Goal: Connect with others: Connect with others

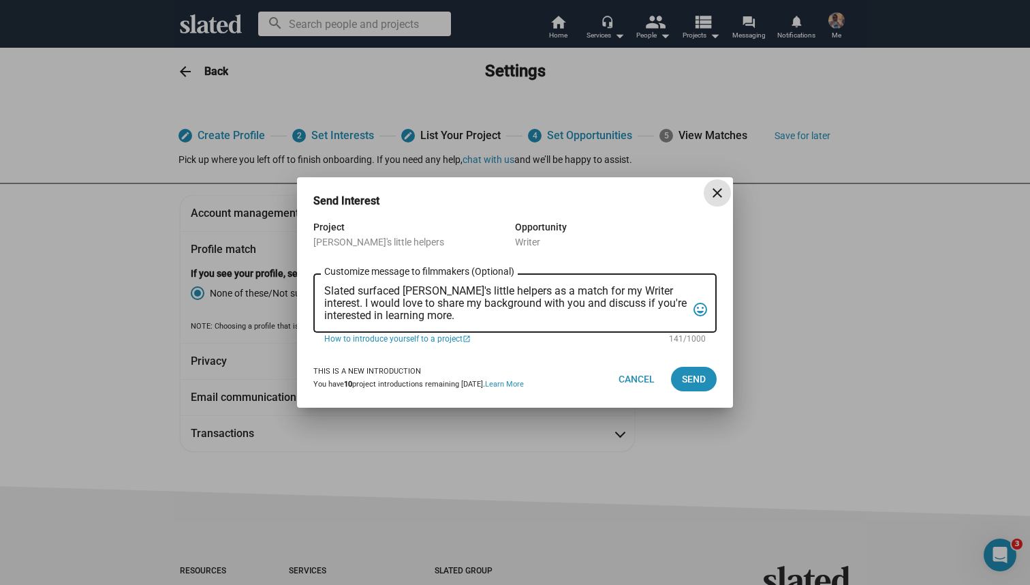
drag, startPoint x: 463, startPoint y: 290, endPoint x: 497, endPoint y: 290, distance: 34.1
click at [497, 290] on textarea "Slated surfaced [PERSON_NAME]'s little helpers as a match for my Writer interes…" at bounding box center [505, 303] width 362 height 37
click at [548, 313] on textarea "Slated surfaced [PERSON_NAME]'s little helpers as a match for my Writer interes…" at bounding box center [505, 303] width 362 height 37
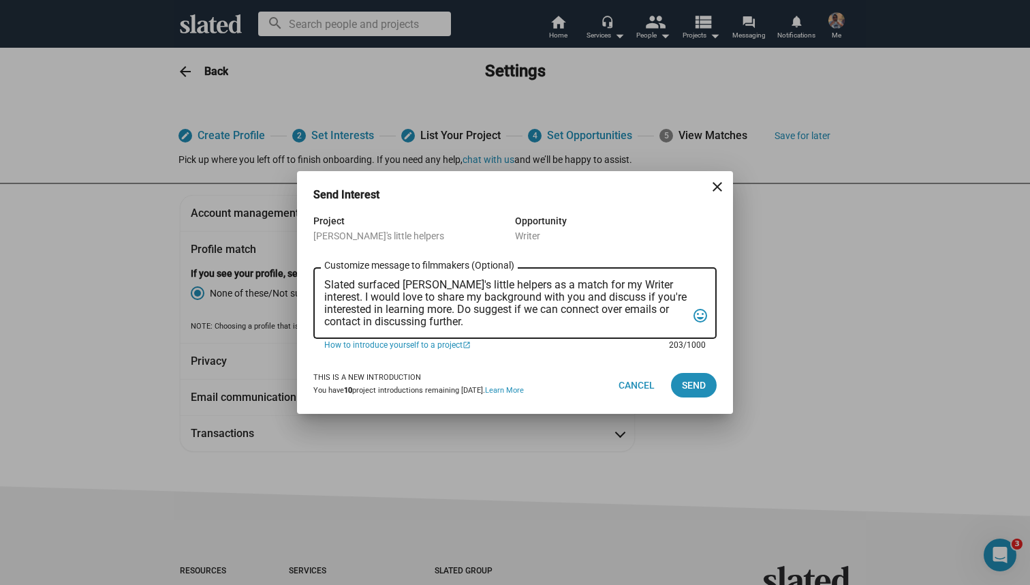
click at [331, 289] on textarea "Slated surfaced [PERSON_NAME]'s little helpers as a match for my Writer interes…" at bounding box center [505, 303] width 362 height 49
click at [490, 310] on textarea "Hello! Slated surfaced [PERSON_NAME]'s little helpers as a match for my Writer …" at bounding box center [505, 303] width 362 height 49
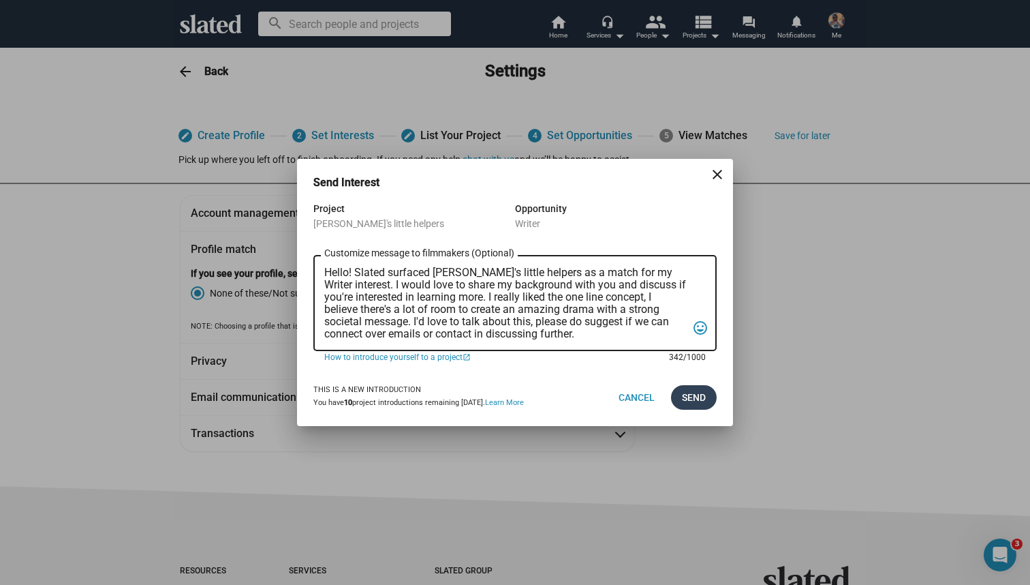
type textarea "Hello! Slated surfaced [PERSON_NAME]'s little helpers as a match for my Writer …"
click at [706, 396] on button "Send" at bounding box center [694, 397] width 46 height 25
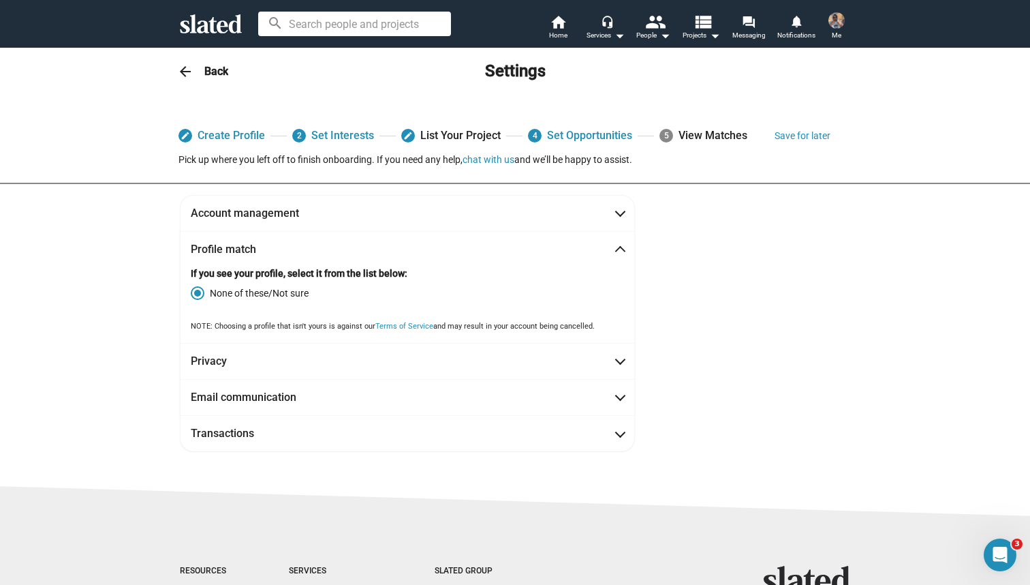
drag, startPoint x: 267, startPoint y: 272, endPoint x: 309, endPoint y: 274, distance: 41.6
click at [304, 274] on strong "If you see your profile, select it from the list below:" at bounding box center [299, 273] width 217 height 11
drag, startPoint x: 324, startPoint y: 274, endPoint x: 377, endPoint y: 277, distance: 52.5
click at [367, 277] on strong "If you see your profile, select it from the list below:" at bounding box center [299, 273] width 217 height 11
drag, startPoint x: 406, startPoint y: 277, endPoint x: 424, endPoint y: 278, distance: 18.4
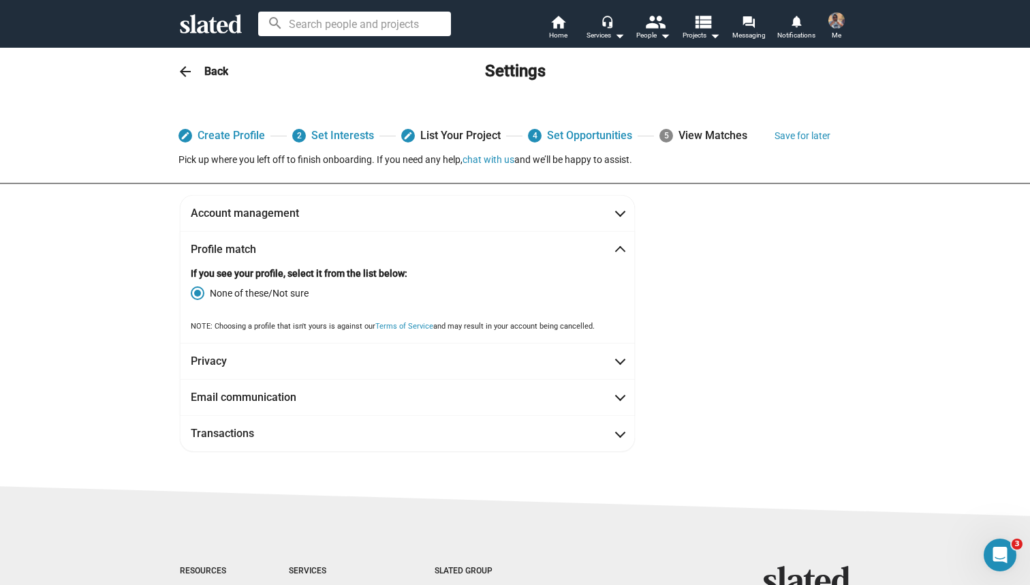
click at [422, 278] on p "If you see your profile, select it from the list below:" at bounding box center [407, 273] width 433 height 13
click at [384, 280] on mat-radio-button "None of these/Not sure" at bounding box center [407, 290] width 433 height 20
drag, startPoint x: 343, startPoint y: 288, endPoint x: 300, endPoint y: 292, distance: 43.7
click at [311, 292] on label "None of these/Not sure" at bounding box center [407, 293] width 433 height 14
click at [204, 292] on input "None of these/Not sure" at bounding box center [198, 293] width 14 height 14
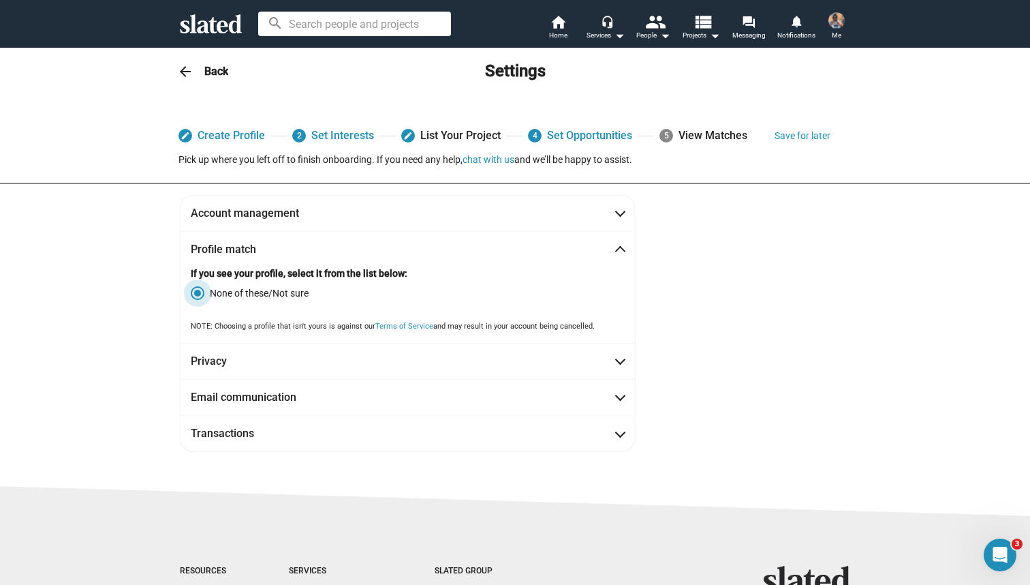
drag, startPoint x: 268, startPoint y: 294, endPoint x: 246, endPoint y: 294, distance: 21.8
click at [255, 294] on span "None of these/Not sure" at bounding box center [256, 293] width 104 height 14
click at [204, 294] on input "None of these/Not sure" at bounding box center [198, 293] width 14 height 14
click at [216, 310] on div "If you see your profile, select it from the list below: None of these/Not sure …" at bounding box center [407, 299] width 433 height 65
click at [608, 25] on mat-icon "headset_mic" at bounding box center [607, 21] width 12 height 12
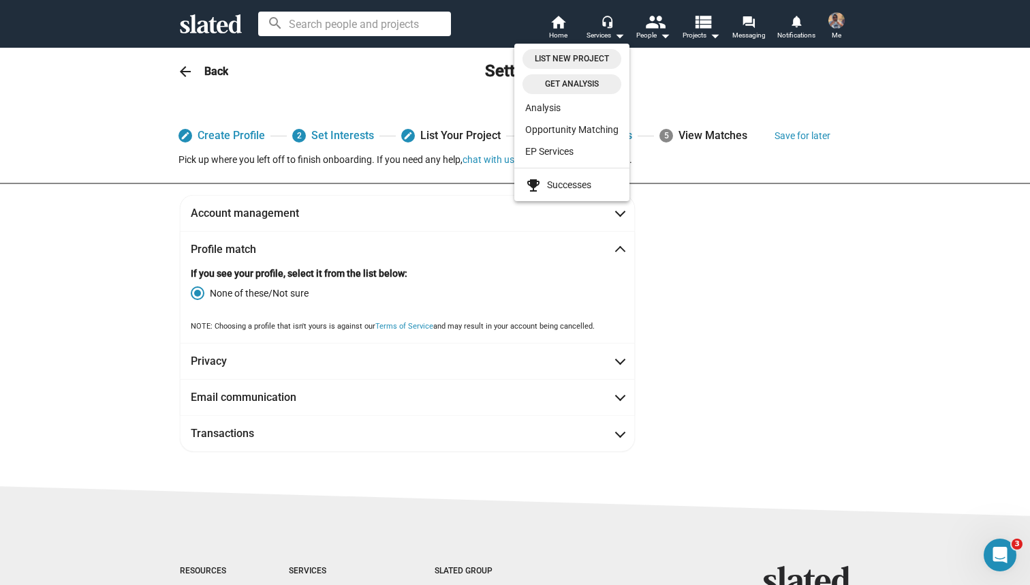
click at [563, 25] on div at bounding box center [515, 292] width 1030 height 585
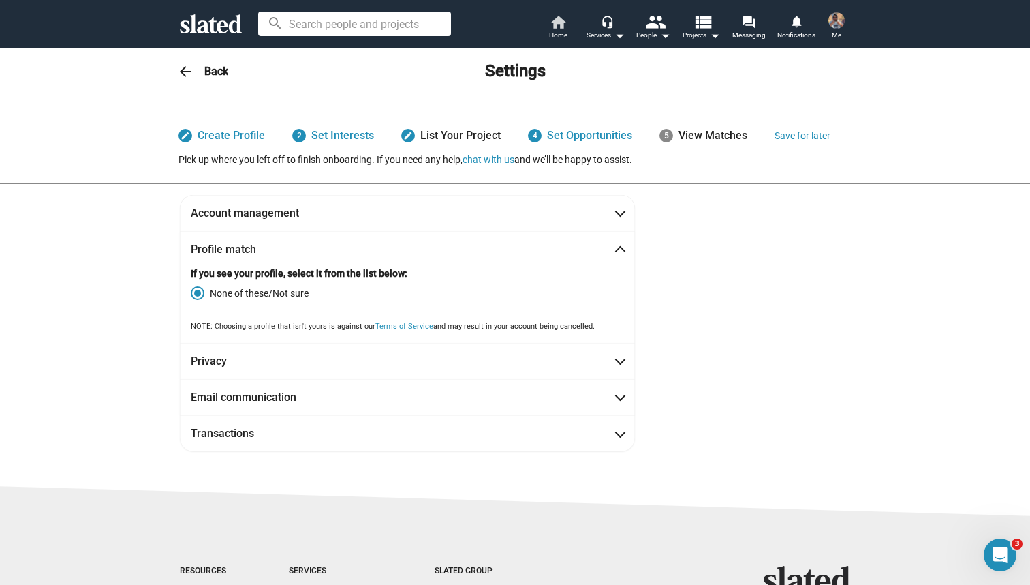
click at [559, 22] on mat-icon "home" at bounding box center [558, 22] width 16 height 16
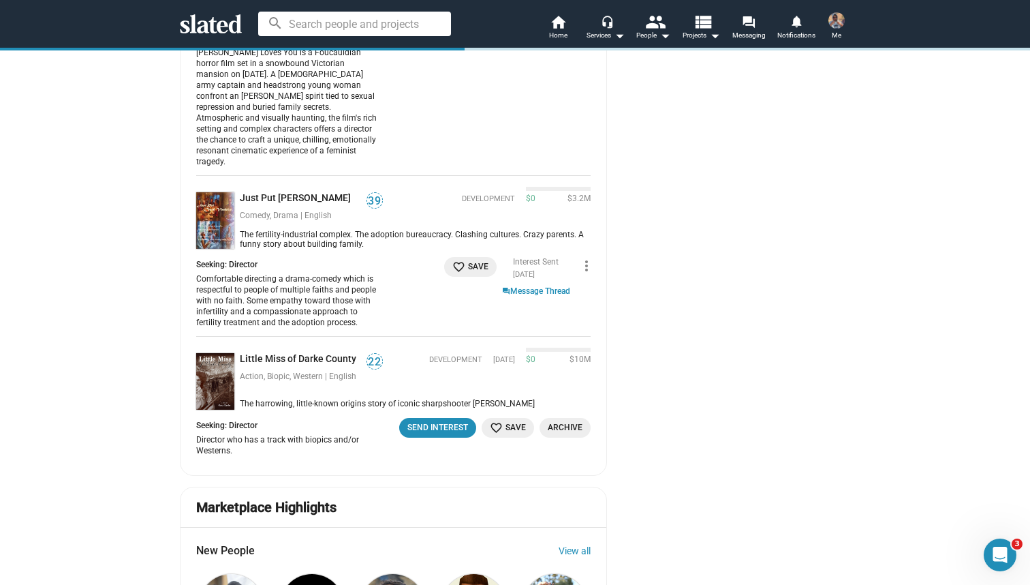
scroll to position [1005, 0]
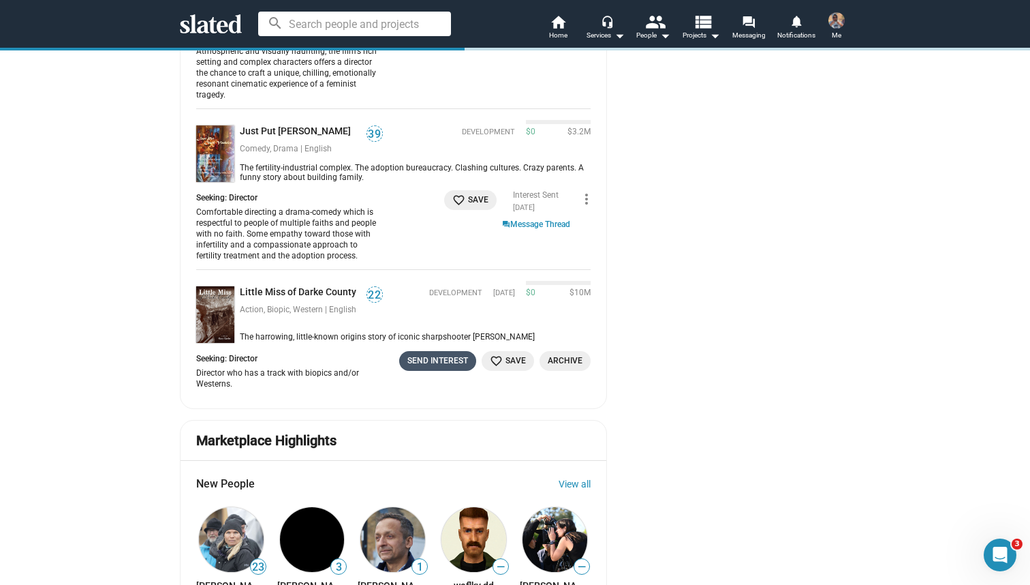
click at [430, 354] on div "Send Interest" at bounding box center [437, 361] width 61 height 14
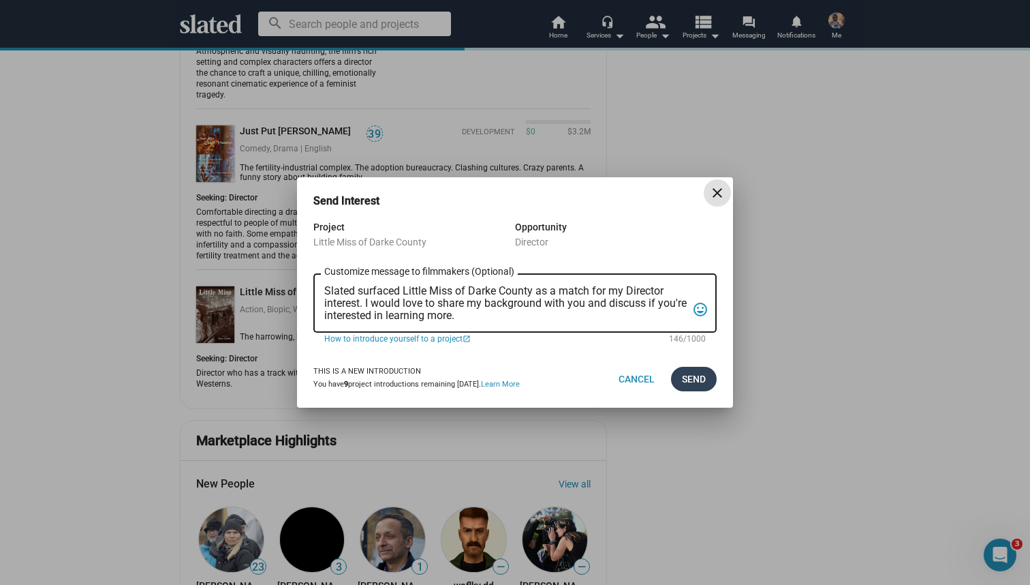
click at [698, 375] on span "Send" at bounding box center [694, 379] width 24 height 25
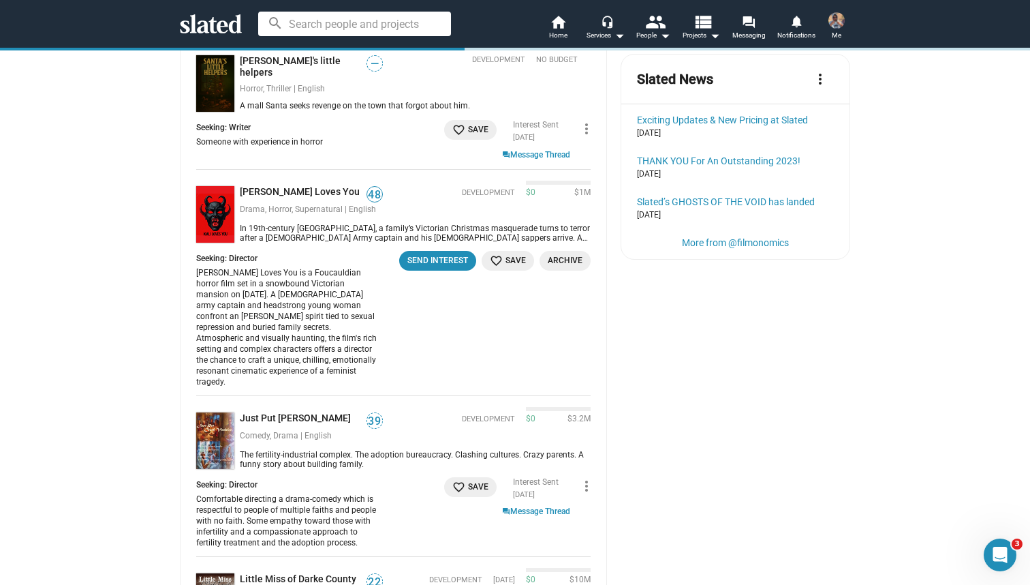
scroll to position [560, 0]
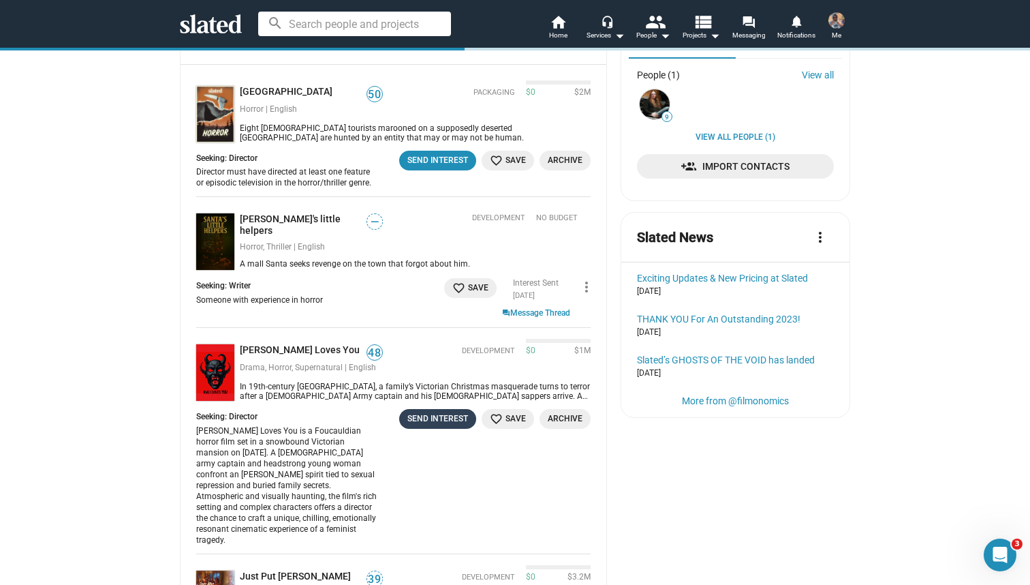
click at [425, 411] on div "Send Interest" at bounding box center [437, 418] width 61 height 14
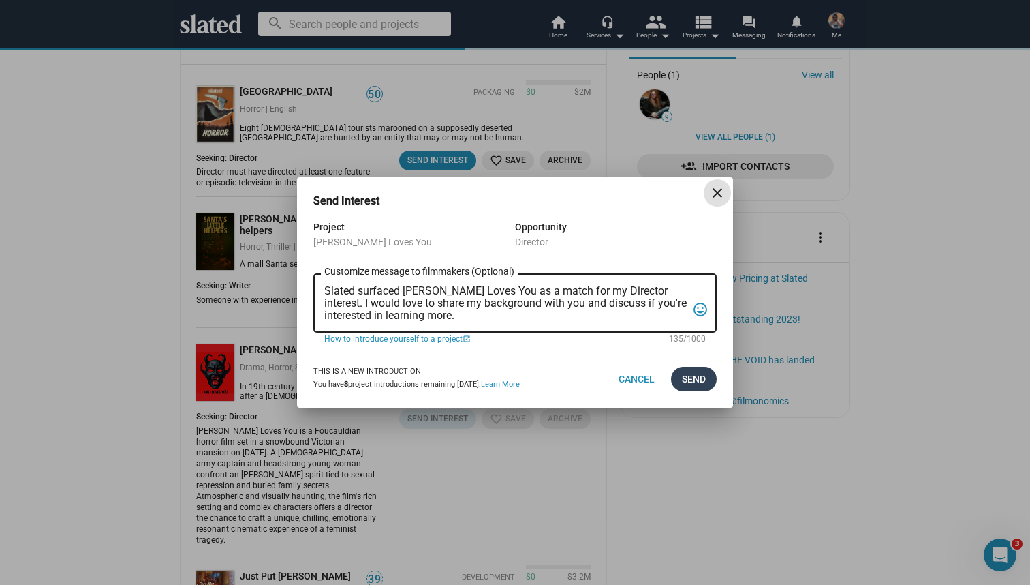
click at [698, 375] on span "Send" at bounding box center [694, 379] width 24 height 25
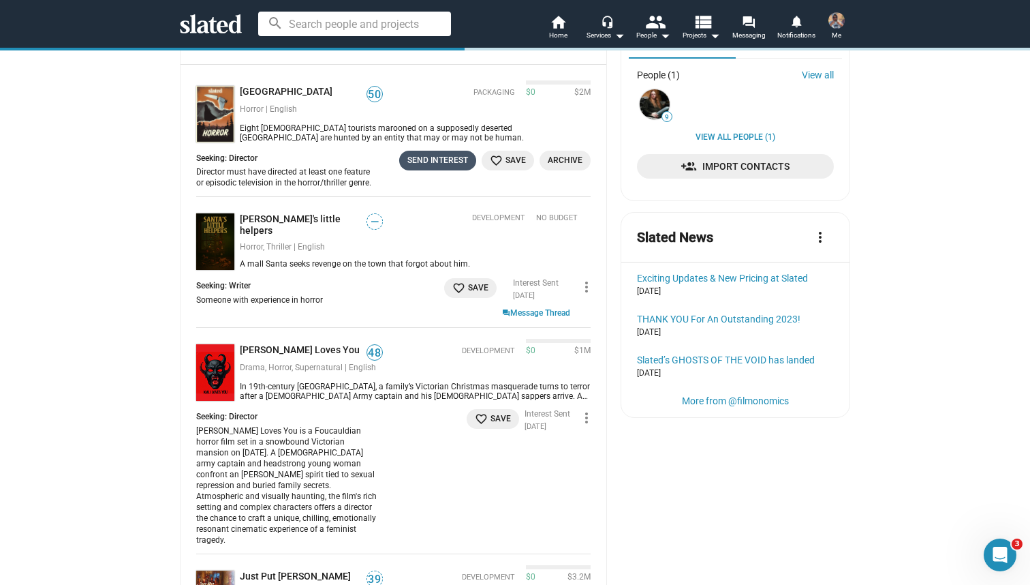
click at [424, 153] on div "Send Interest" at bounding box center [437, 160] width 61 height 14
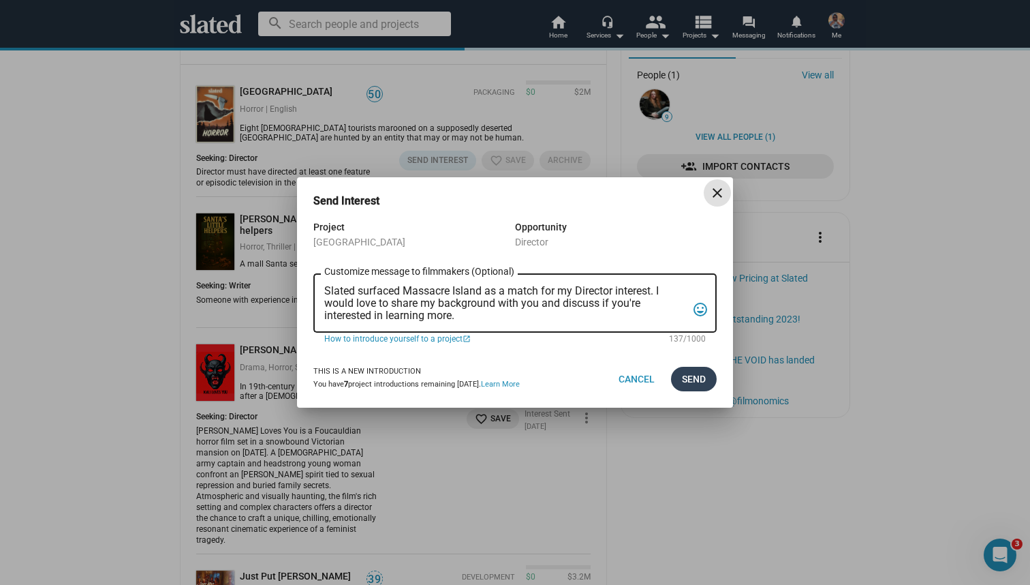
click at [698, 373] on span "Send" at bounding box center [694, 379] width 24 height 25
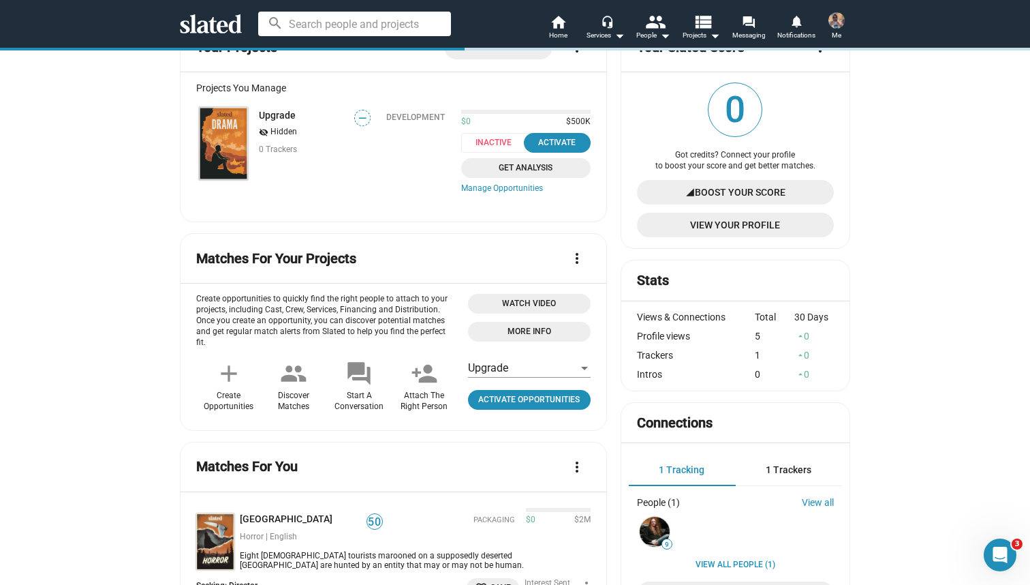
scroll to position [144, 0]
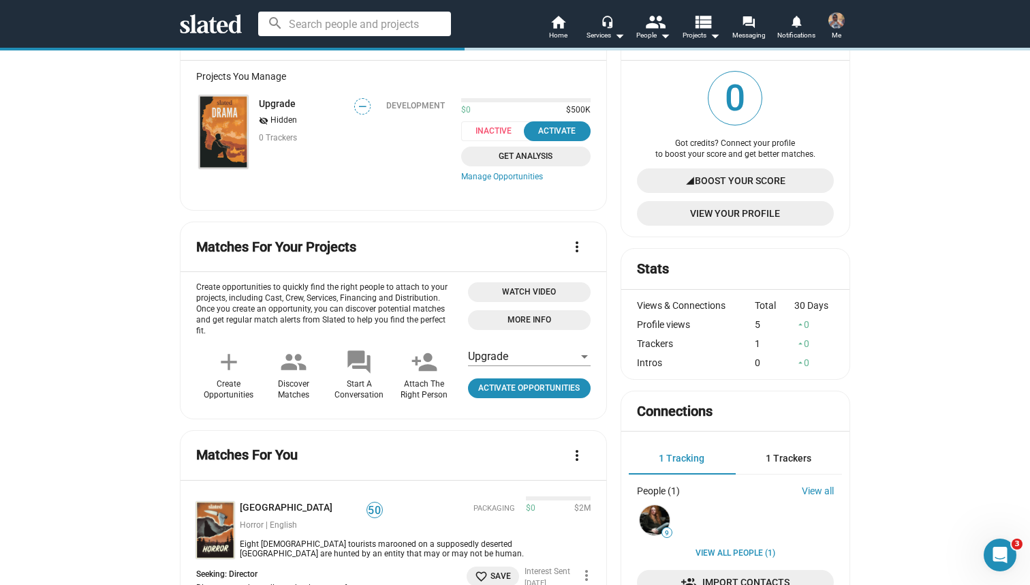
click at [785, 456] on span "1 Trackers" at bounding box center [789, 457] width 46 height 11
click at [695, 458] on span "1 Tracking" at bounding box center [682, 457] width 46 height 11
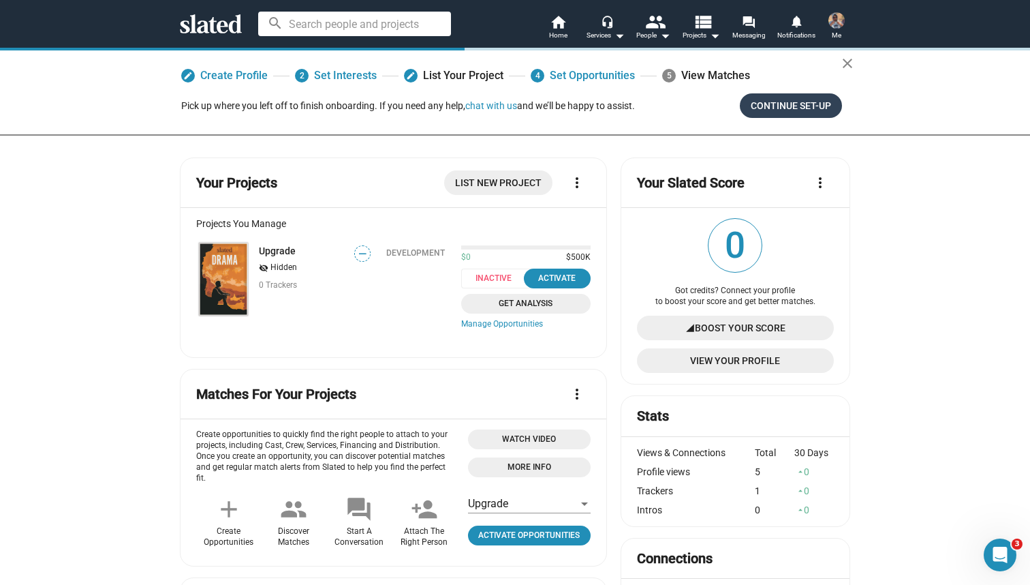
click at [743, 109] on button "Continue Set-up" at bounding box center [791, 105] width 102 height 25
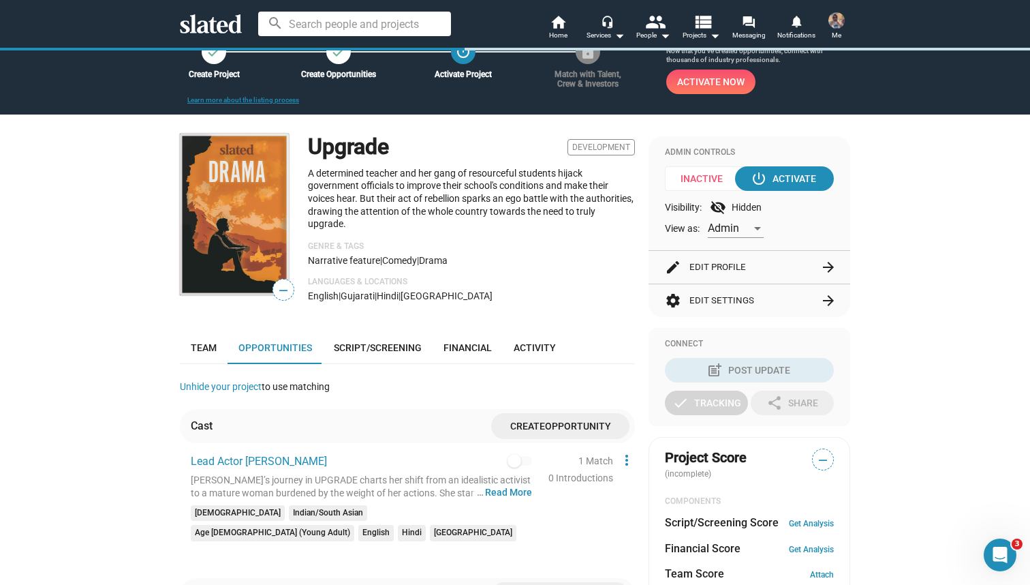
scroll to position [57, 0]
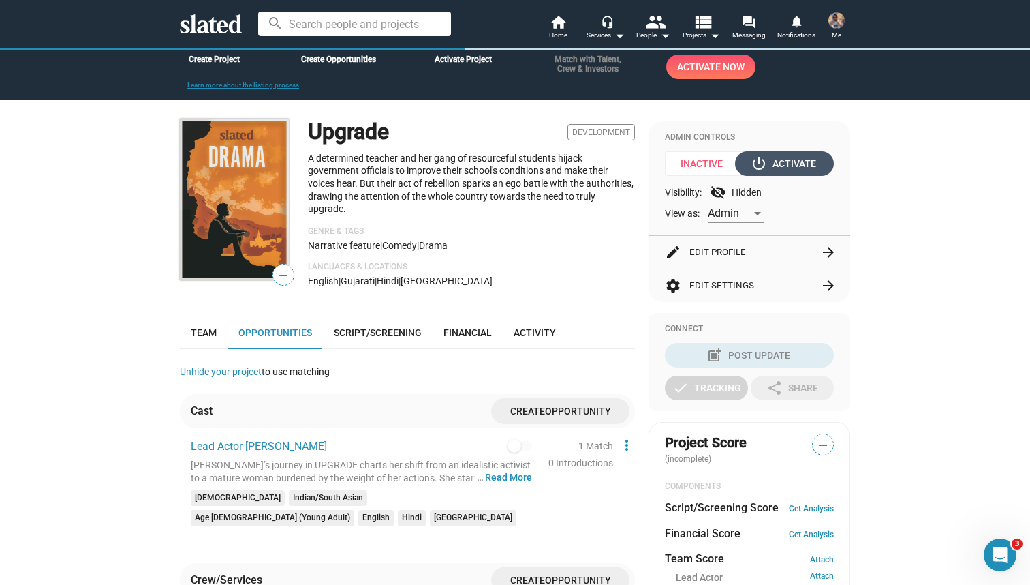
click at [766, 162] on div "power_settings_new Activate" at bounding box center [784, 163] width 63 height 25
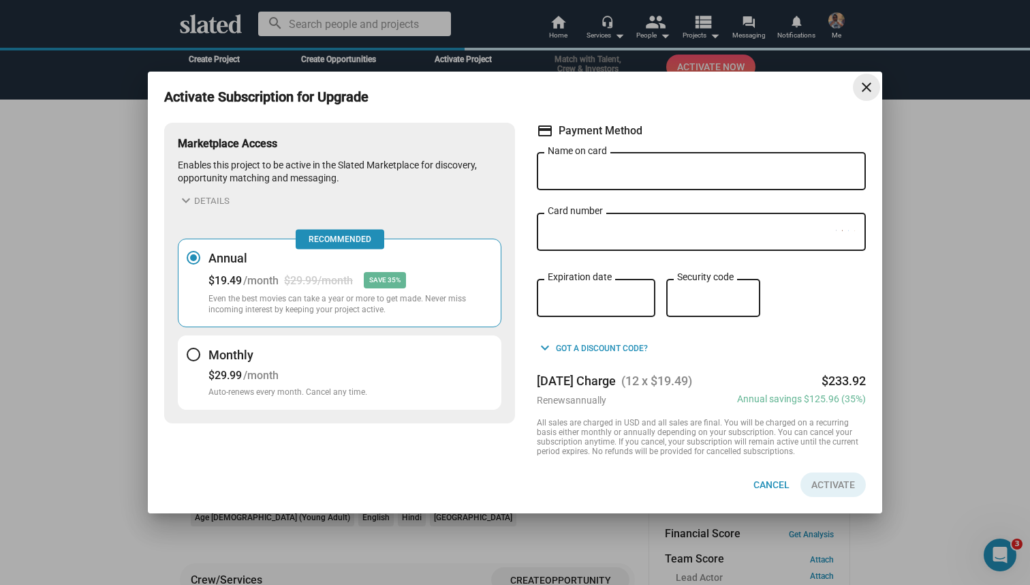
click at [870, 82] on mat-icon "close" at bounding box center [866, 87] width 16 height 16
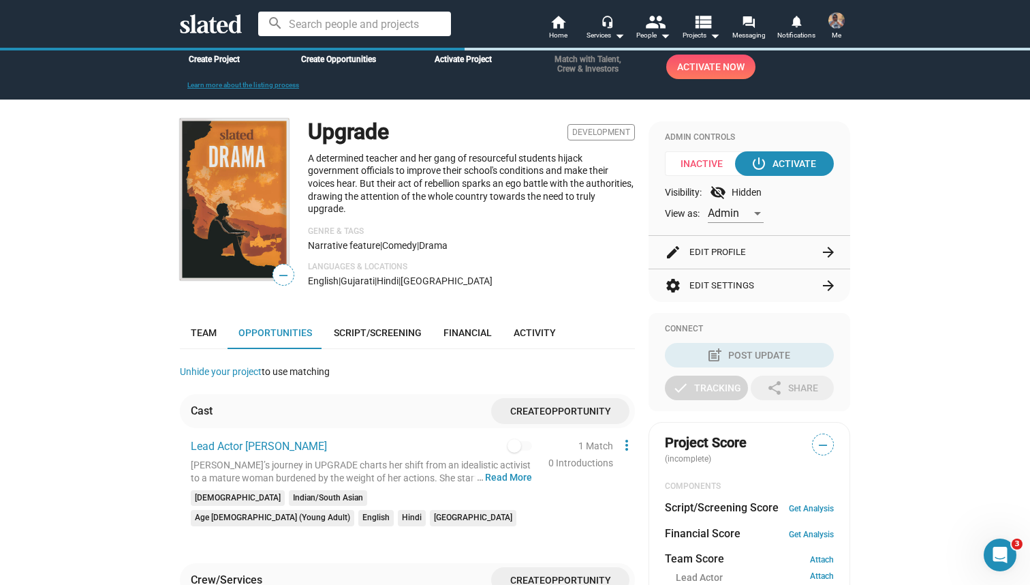
scroll to position [159, 0]
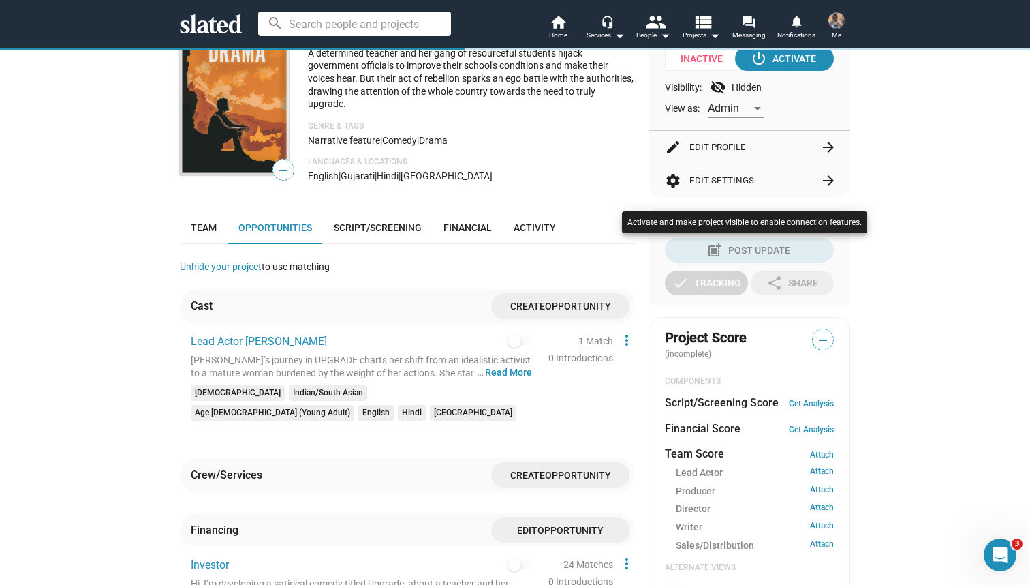
click at [666, 33] on div at bounding box center [515, 292] width 1030 height 585
click at [659, 36] on mat-icon "arrow_drop_down" at bounding box center [665, 35] width 16 height 16
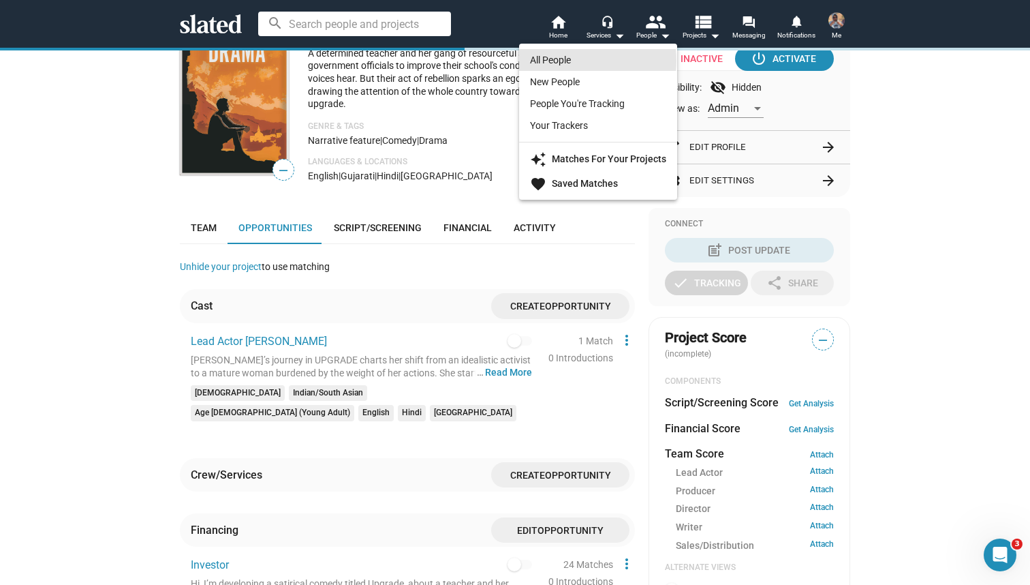
click at [565, 61] on link "All People" at bounding box center [598, 60] width 158 height 22
